Goal: Navigation & Orientation: Go to known website

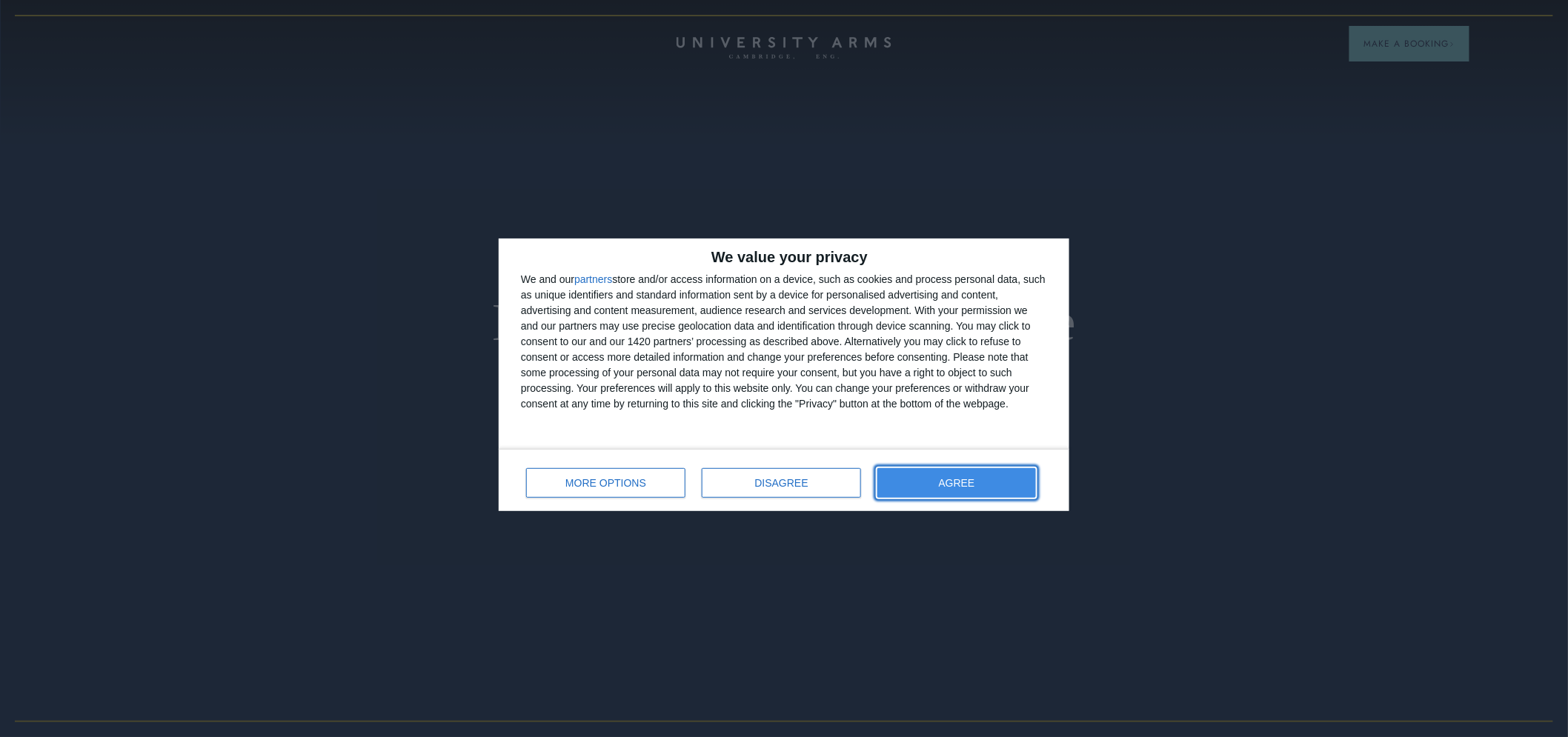
click at [960, 473] on button "AGREE" at bounding box center [956, 483] width 159 height 30
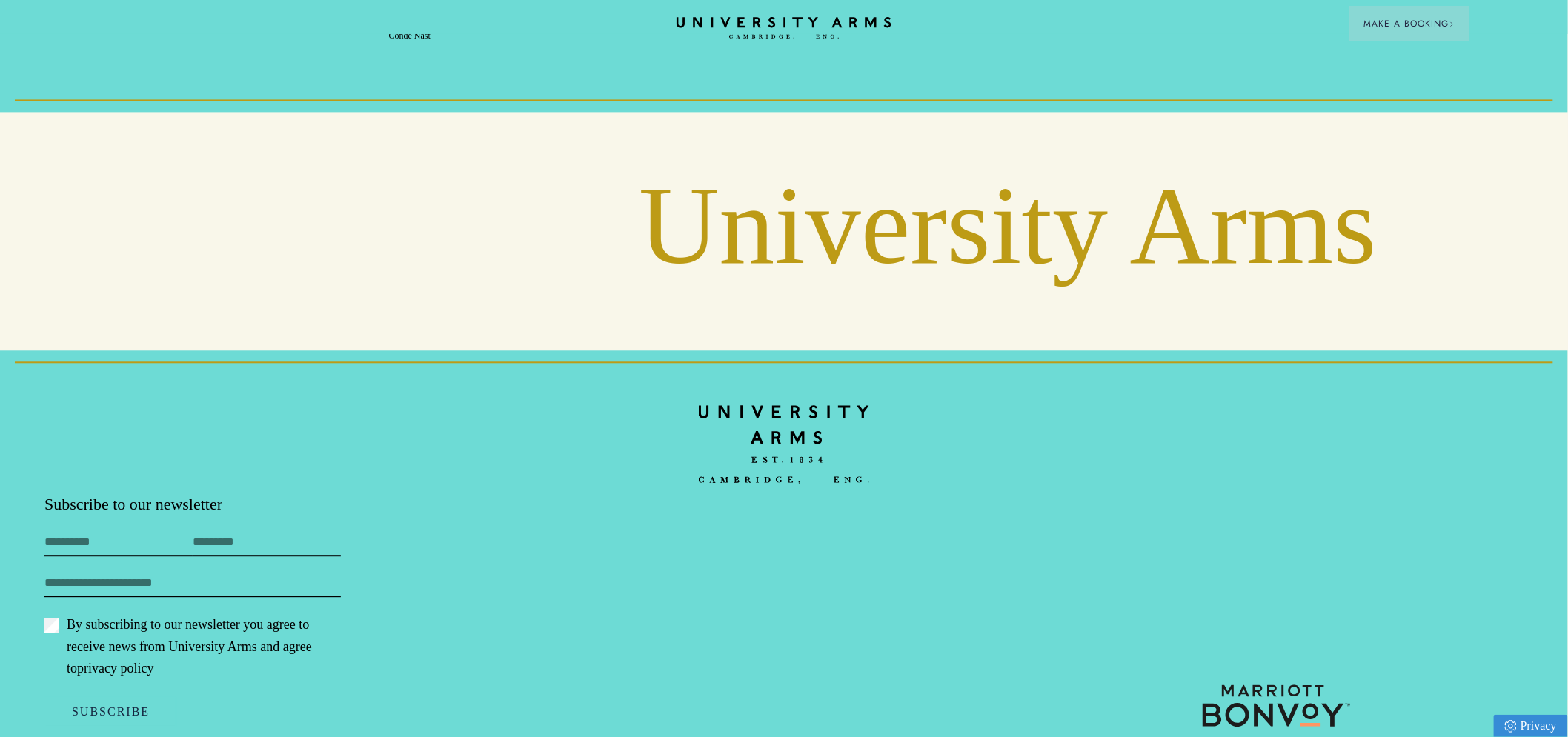
scroll to position [3672, 0]
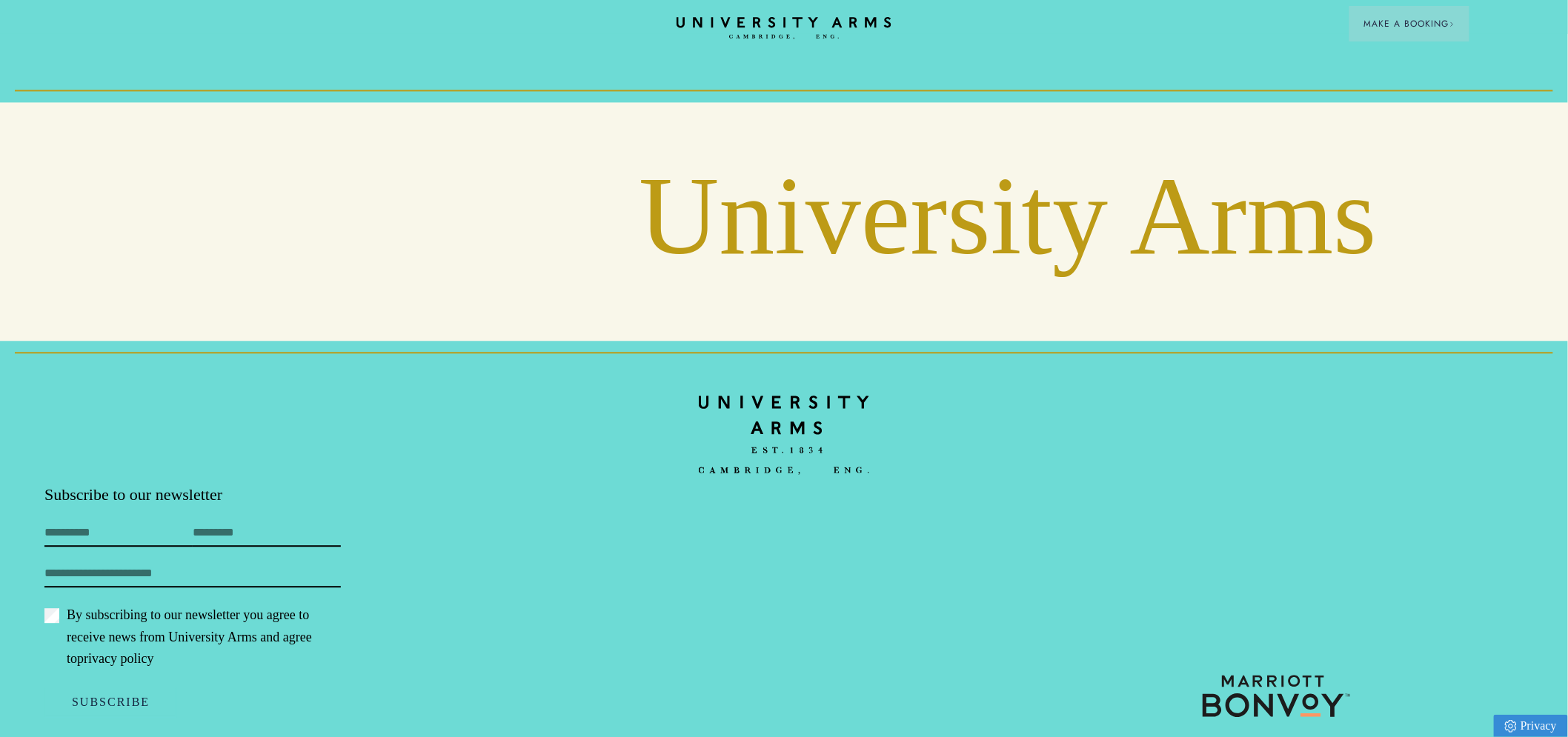
click at [817, 395] on img at bounding box center [784, 434] width 170 height 99
